Goal: Transaction & Acquisition: Purchase product/service

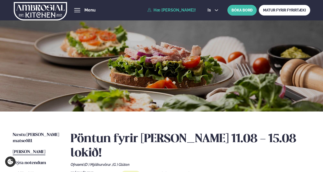
scroll to position [71, 0]
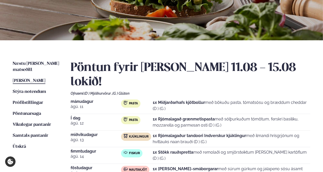
click at [138, 99] on div "Pasta" at bounding box center [130, 103] width 19 height 8
click at [136, 118] on span "Pasta" at bounding box center [133, 120] width 9 height 4
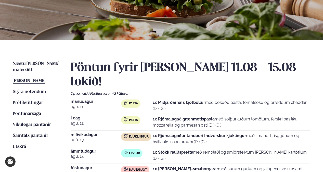
drag, startPoint x: 136, startPoint y: 106, endPoint x: 134, endPoint y: 91, distance: 16.0
click at [134, 101] on span "Pasta" at bounding box center [133, 103] width 9 height 4
